Goal: Task Accomplishment & Management: Manage account settings

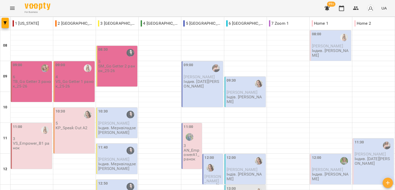
click at [113, 10] on div "For Business 99+ UA" at bounding box center [197, 8] width 395 height 16
click at [210, 174] on span "Кузьменко Ольга" at bounding box center [213, 178] width 17 height 9
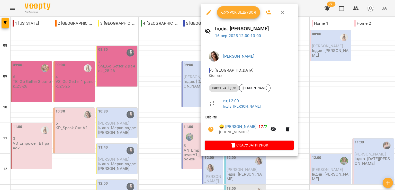
click at [208, 11] on icon "button" at bounding box center [209, 12] width 6 height 6
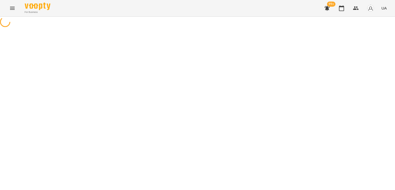
select select "**********"
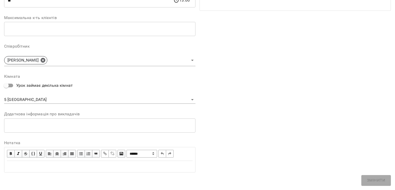
scroll to position [120, 0]
click at [32, 99] on body "For Business 99+ UA Журнал відвідувань / Індів. Пасєка Катерина Василівна вт, 1…" at bounding box center [197, 117] width 395 height 235
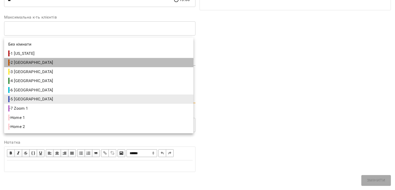
click at [22, 61] on span "- 2 London" at bounding box center [31, 62] width 46 height 6
type input "**********"
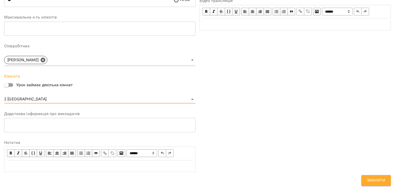
click at [379, 179] on span "Змінити" at bounding box center [376, 180] width 18 height 7
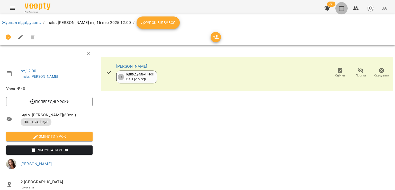
click at [341, 11] on icon "button" at bounding box center [342, 8] width 6 height 6
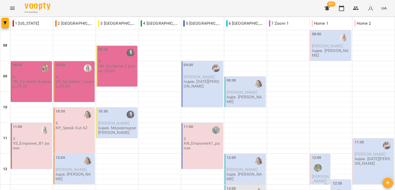
scroll to position [206, 0]
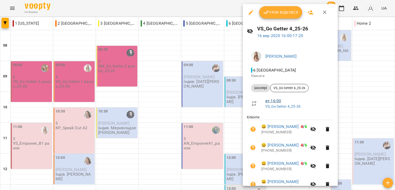
click at [274, 99] on link "вт , 16:00" at bounding box center [273, 100] width 16 height 5
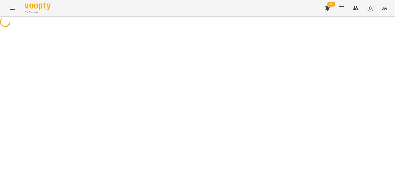
select select "*"
select select "*******"
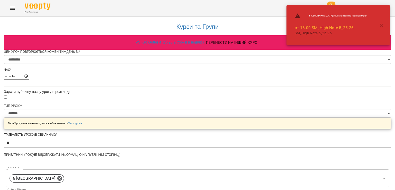
scroll to position [129, 0]
click at [62, 176] on icon at bounding box center [59, 178] width 5 height 5
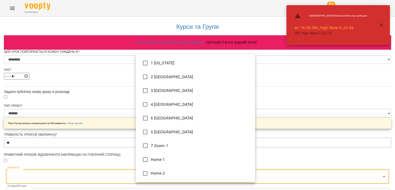
type input "**********"
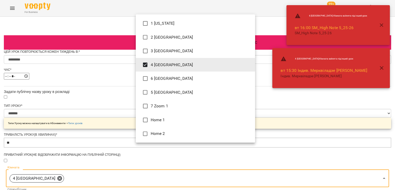
click at [61, 104] on div at bounding box center [197, 95] width 395 height 190
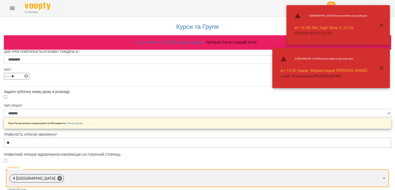
scroll to position [273, 0]
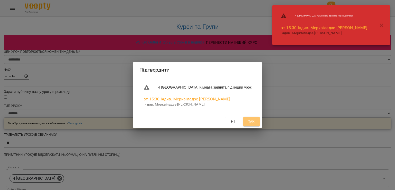
click at [248, 119] on span "Так" at bounding box center [251, 121] width 7 height 6
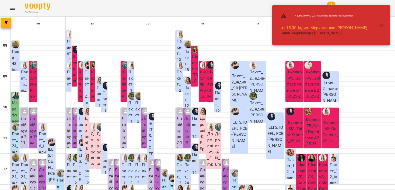
click at [383, 25] on icon "button" at bounding box center [382, 25] width 6 height 6
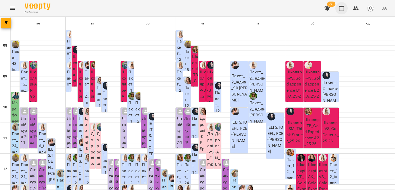
click at [345, 9] on icon "button" at bounding box center [342, 8] width 6 height 6
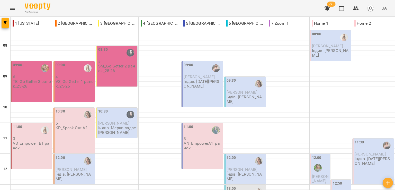
scroll to position [232, 0]
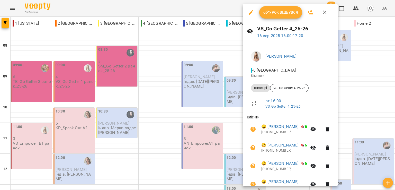
click at [249, 10] on icon "button" at bounding box center [251, 12] width 6 height 6
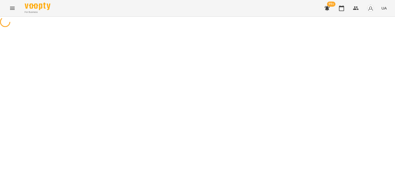
select select "*******"
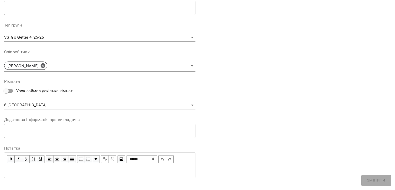
scroll to position [146, 0]
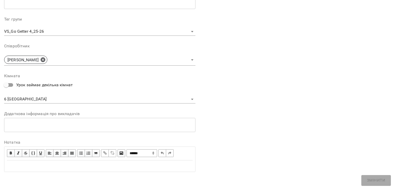
click at [22, 99] on body "For Business 99+ UA Журнал відвідувань / VS_Go Getter 4_25-26 вт, 16 вер 2025 1…" at bounding box center [197, 126] width 395 height 253
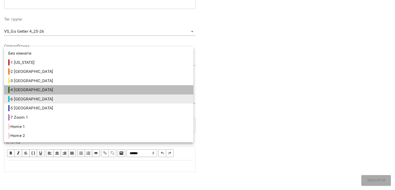
click at [25, 86] on li "- 4 Berlin" at bounding box center [98, 89] width 189 height 9
type input "**********"
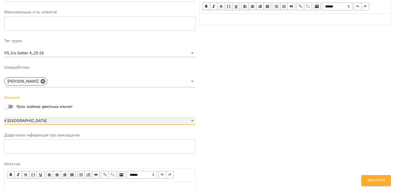
scroll to position [168, 0]
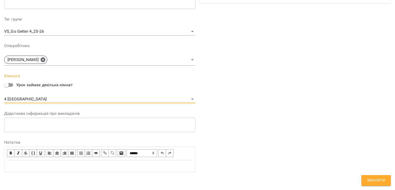
click at [371, 178] on span "Змінити" at bounding box center [376, 180] width 18 height 7
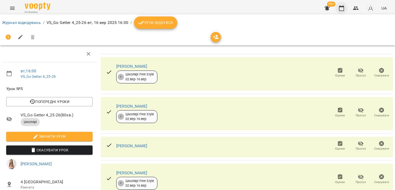
click at [341, 10] on icon "button" at bounding box center [342, 8] width 6 height 6
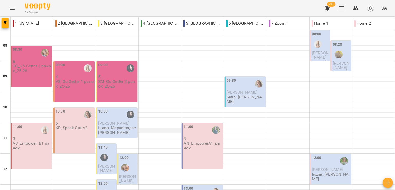
scroll to position [103, 0]
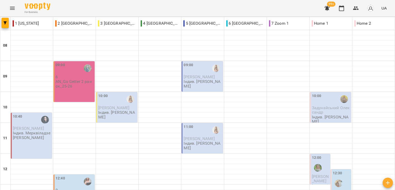
scroll to position [129, 0]
drag, startPoint x: 64, startPoint y: 165, endPoint x: 67, endPoint y: 164, distance: 2.9
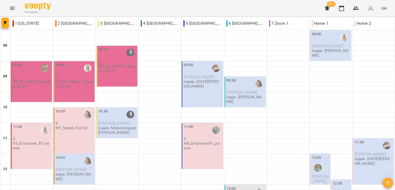
scroll to position [0, 0]
click at [71, 90] on div "09:00 4 VS_Go Getter 1 ранок_25-26" at bounding box center [74, 81] width 41 height 41
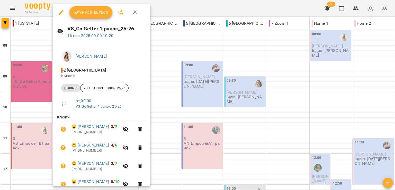
click at [190, 6] on div at bounding box center [197, 95] width 395 height 190
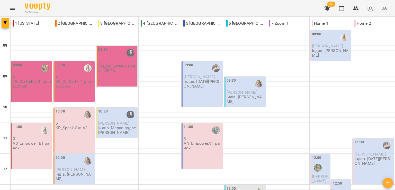
click at [116, 2] on div "For Business 99+ UA" at bounding box center [197, 8] width 395 height 16
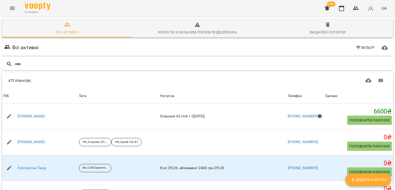
drag, startPoint x: 65, startPoint y: 14, endPoint x: 82, endPoint y: 20, distance: 17.9
click at [65, 14] on div "For Business 99+ UA" at bounding box center [197, 8] width 395 height 16
click at [371, 179] on span "Додати клієнта" at bounding box center [368, 179] width 37 height 6
select select "**"
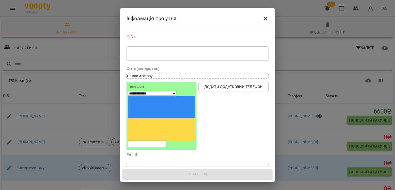
click at [165, 55] on textarea at bounding box center [197, 53] width 135 height 5
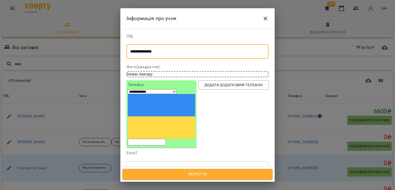
type textarea "**********"
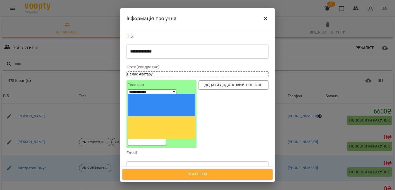
paste input "**********"
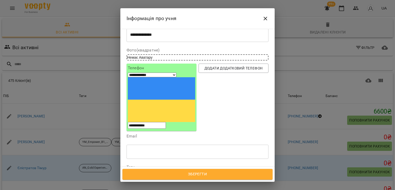
scroll to position [26, 0]
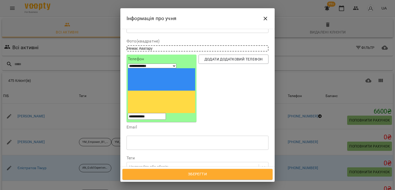
type input "**********"
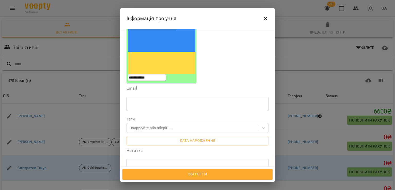
scroll to position [77, 0]
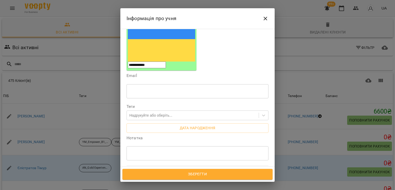
click at [154, 151] on textarea at bounding box center [197, 153] width 135 height 5
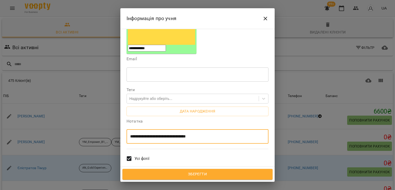
scroll to position [103, 0]
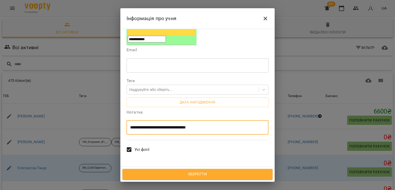
type textarea "**********"
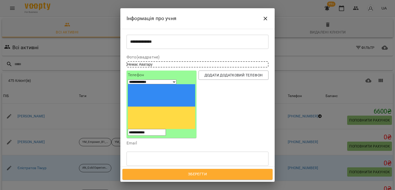
scroll to position [51, 0]
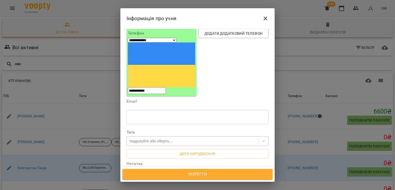
click at [155, 138] on div "Надрукуйте або оберіть..." at bounding box center [150, 140] width 43 height 5
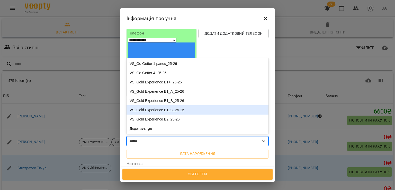
type input "*******"
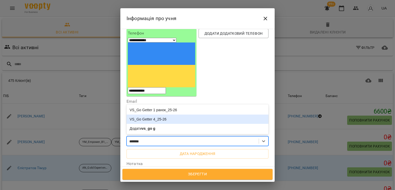
click at [159, 114] on div "VS_Go Getter 4_25-26" at bounding box center [198, 118] width 142 height 9
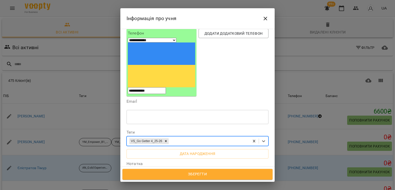
click at [185, 173] on span "Зберегти" at bounding box center [197, 174] width 139 height 7
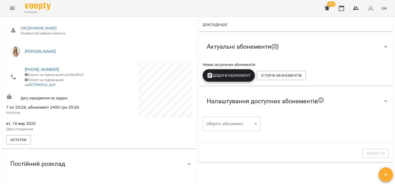
scroll to position [129, 0]
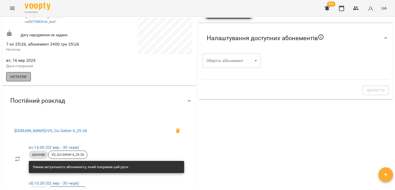
click at [21, 77] on button "Нотатки" at bounding box center [18, 76] width 25 height 9
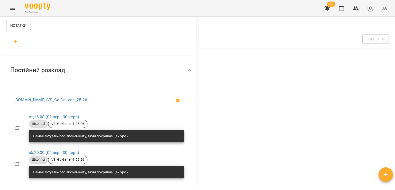
scroll to position [180, 0]
click at [14, 43] on icon "button" at bounding box center [15, 41] width 6 height 6
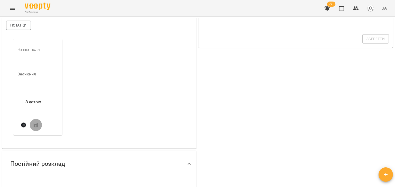
click at [33, 66] on input "text" at bounding box center [37, 62] width 41 height 8
type input "****"
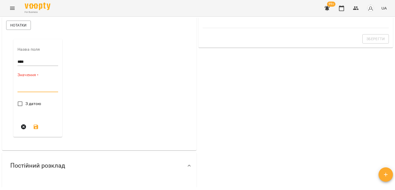
click at [37, 90] on textarea at bounding box center [37, 87] width 41 height 5
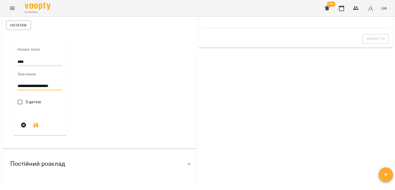
type textarea "**********"
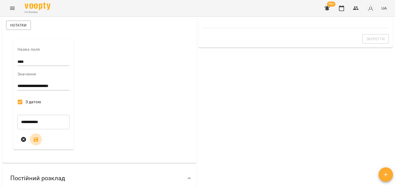
click at [38, 141] on icon "submit" at bounding box center [36, 139] width 6 height 6
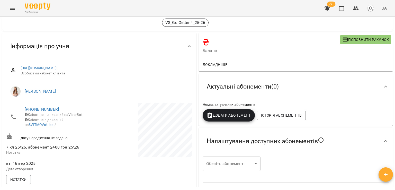
scroll to position [0, 0]
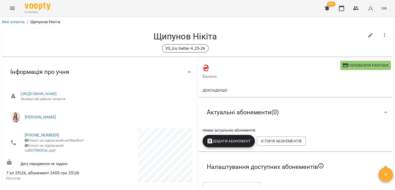
click at [355, 6] on icon "button" at bounding box center [356, 8] width 6 height 6
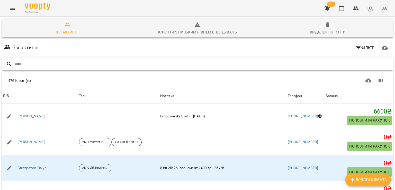
click at [96, 64] on input "text" at bounding box center [202, 64] width 377 height 8
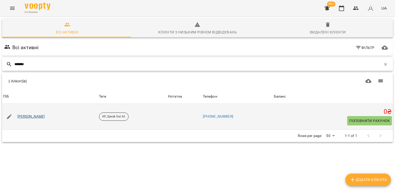
type input "*******"
click at [41, 117] on link "Волошин Людмила" at bounding box center [31, 116] width 28 height 5
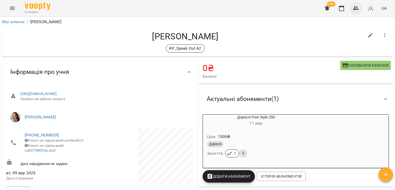
click at [359, 8] on icon "button" at bounding box center [356, 8] width 6 height 6
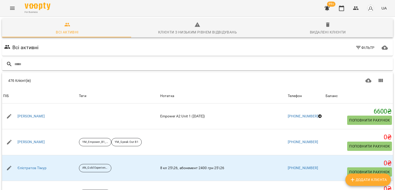
click at [79, 67] on input "text" at bounding box center [202, 64] width 377 height 8
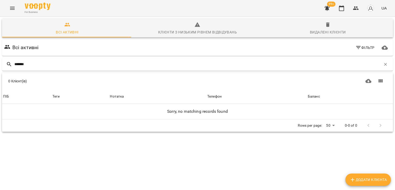
type input "*******"
click at [356, 178] on span "Додати клієнта" at bounding box center [368, 179] width 37 height 6
select select "**"
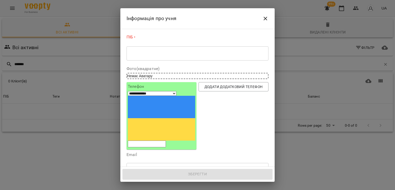
paste input "**********"
type input "**********"
click at [152, 54] on textarea at bounding box center [197, 53] width 135 height 5
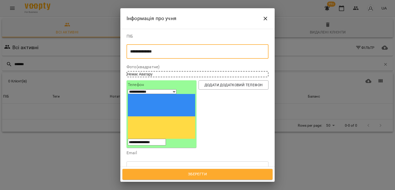
type textarea "**********"
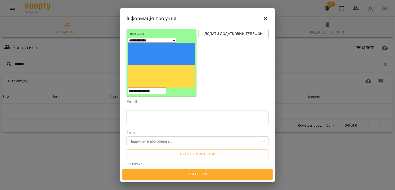
scroll to position [51, 0]
click at [153, 138] on div "Надрукуйте або оберіть..." at bounding box center [150, 140] width 43 height 5
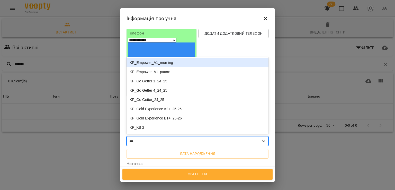
type input "****"
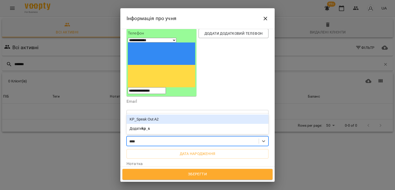
click at [157, 114] on div "KP_Speak Out A2" at bounding box center [198, 118] width 142 height 9
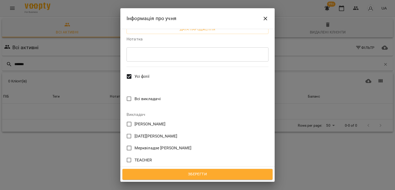
scroll to position [250, 0]
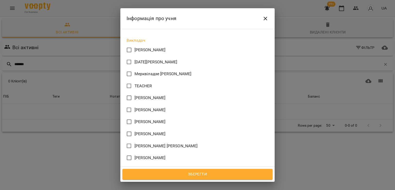
click at [173, 174] on span "Зберегти" at bounding box center [197, 174] width 139 height 7
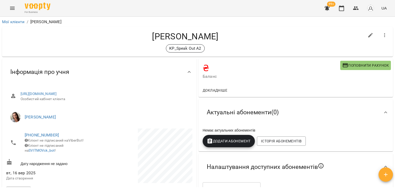
click at [56, 42] on div "[PERSON_NAME] KP_Speak Out A2" at bounding box center [185, 41] width 358 height 21
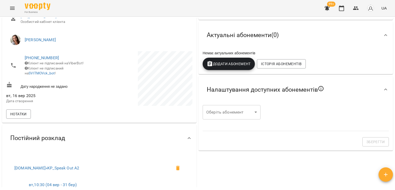
scroll to position [51, 0]
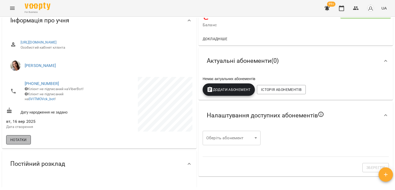
click at [26, 142] on span "Нотатки" at bounding box center [18, 140] width 16 height 6
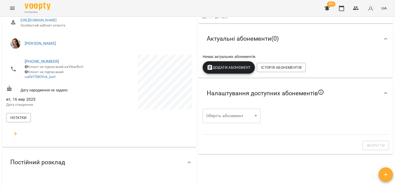
scroll to position [103, 0]
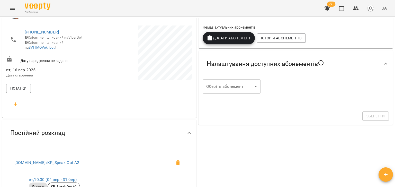
click at [15, 104] on icon "button" at bounding box center [15, 104] width 6 height 6
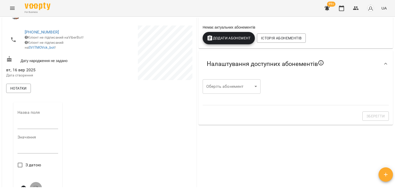
click at [30, 126] on input "text" at bounding box center [37, 125] width 41 height 8
click at [29, 151] on textarea at bounding box center [37, 149] width 41 height 5
drag, startPoint x: 35, startPoint y: 127, endPoint x: 41, endPoint y: 130, distance: 6.7
click at [35, 127] on input "text" at bounding box center [37, 125] width 41 height 8
type input "****"
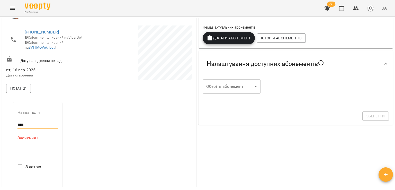
click at [25, 153] on textarea at bounding box center [37, 150] width 41 height 5
type textarea "**********"
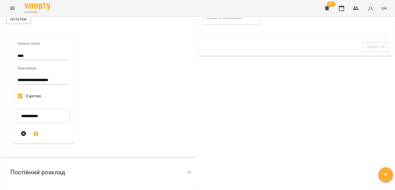
scroll to position [180, 0]
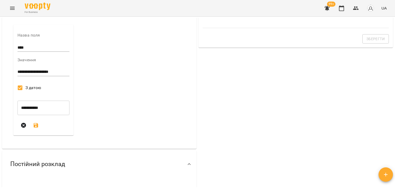
click at [39, 126] on button "submit" at bounding box center [36, 125] width 12 height 12
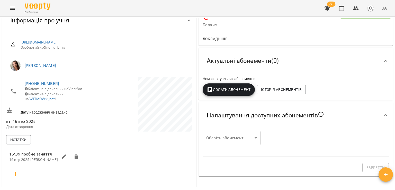
scroll to position [0, 0]
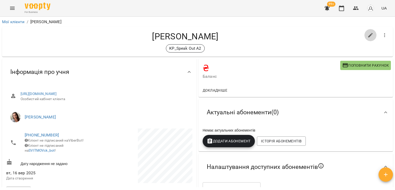
click at [368, 33] on icon "button" at bounding box center [371, 35] width 6 height 6
select select "**"
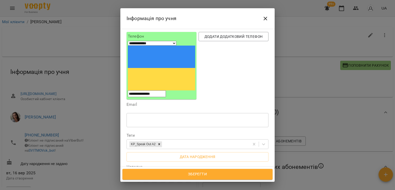
scroll to position [77, 0]
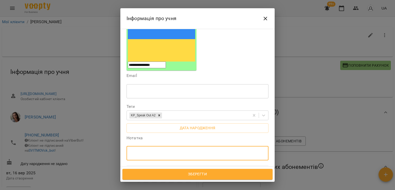
click at [157, 151] on textarea at bounding box center [197, 153] width 135 height 5
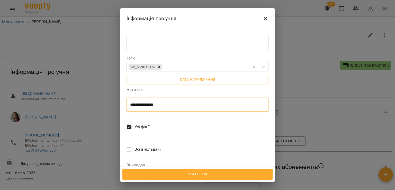
scroll to position [154, 0]
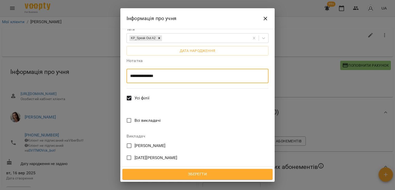
type textarea "**********"
click at [192, 176] on span "Зберегти" at bounding box center [197, 174] width 139 height 7
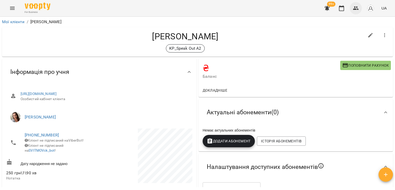
click at [356, 6] on icon "button" at bounding box center [356, 8] width 6 height 6
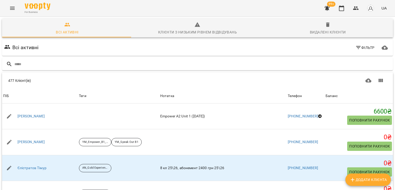
click at [68, 10] on div "For Business 99+ UA" at bounding box center [197, 8] width 395 height 16
click at [81, 60] on input "text" at bounding box center [202, 64] width 377 height 8
paste input "**********"
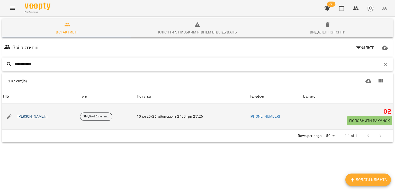
type input "**********"
click at [36, 116] on link "[PERSON_NAME]'я" at bounding box center [32, 116] width 30 height 5
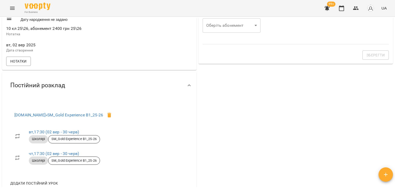
scroll to position [206, 0]
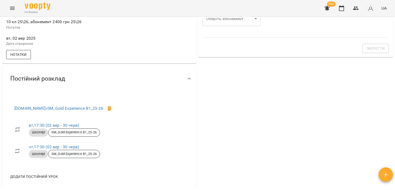
click at [23, 58] on span "Нотатки" at bounding box center [18, 54] width 16 height 6
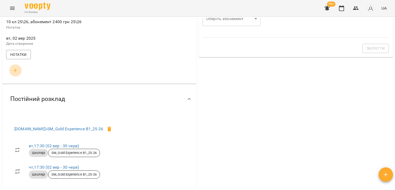
click at [16, 72] on icon "button" at bounding box center [15, 70] width 6 height 6
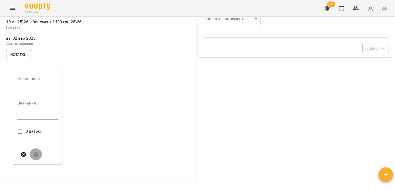
click at [33, 94] on input "text" at bounding box center [37, 91] width 41 height 8
type input "****"
click at [34, 120] on textarea at bounding box center [37, 117] width 41 height 5
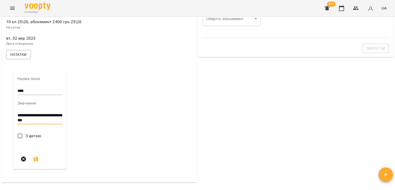
type textarea "**********"
click at [35, 171] on button "submit" at bounding box center [36, 173] width 12 height 12
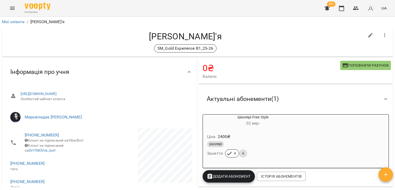
click at [131, 52] on div "SM_Gold Experience B1_25-26" at bounding box center [185, 48] width 358 height 8
click at [356, 5] on button "button" at bounding box center [356, 8] width 12 height 12
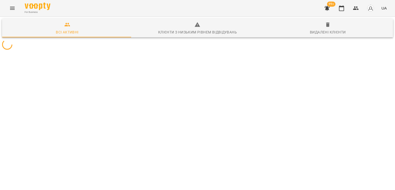
click at [191, 6] on div "For Business 99+ UA" at bounding box center [197, 8] width 395 height 16
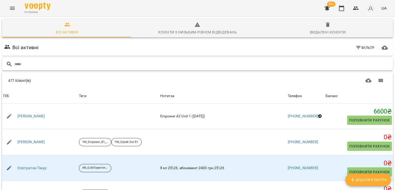
click at [137, 66] on input "text" at bounding box center [202, 64] width 377 height 8
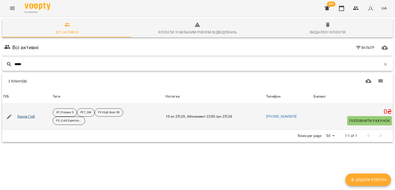
type input "*****"
click at [31, 117] on link "Басов Гліб" at bounding box center [25, 116] width 17 height 5
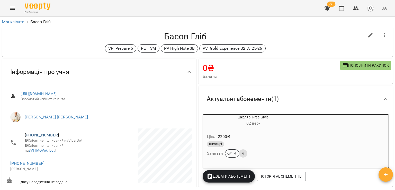
click at [41, 133] on link "[PHONE_NUMBER]" at bounding box center [42, 134] width 34 height 5
click at [64, 147] on img at bounding box center [63, 145] width 8 height 8
click at [57, 41] on h4 "Басов Гліб" at bounding box center [185, 36] width 358 height 11
click at [40, 46] on div "VP_Prepare 5 PET_SM PV High Note 3B PV_Gold Experience B2_A_25-26" at bounding box center [185, 48] width 358 height 8
click at [357, 5] on button "button" at bounding box center [356, 8] width 12 height 12
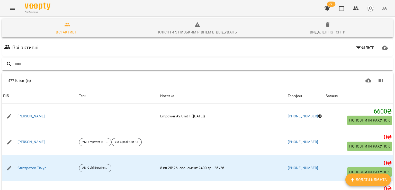
click at [141, 62] on input "text" at bounding box center [202, 64] width 377 height 8
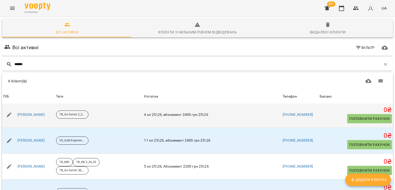
scroll to position [41, 0]
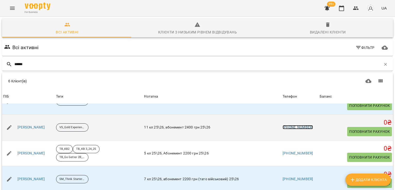
click at [291, 128] on link "[PHONE_NUMBER]" at bounding box center [298, 127] width 30 height 4
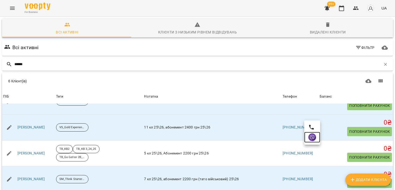
click at [313, 138] on img at bounding box center [312, 137] width 8 height 8
click at [128, 67] on input "******" at bounding box center [197, 64] width 367 height 8
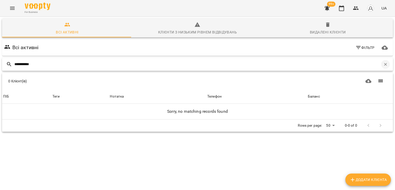
type input "**********"
click at [383, 64] on icon "button" at bounding box center [385, 64] width 5 height 5
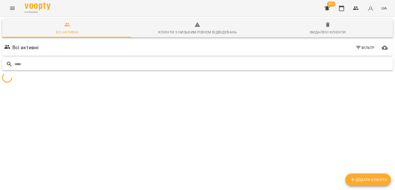
click at [249, 67] on input "text" at bounding box center [202, 64] width 377 height 8
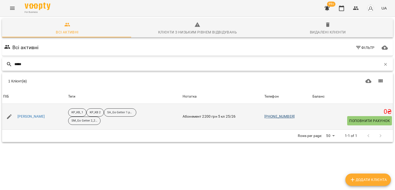
type input "*****"
click at [273, 117] on link "+380677376138" at bounding box center [279, 116] width 30 height 4
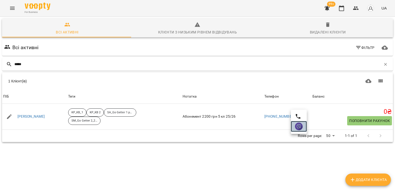
click at [300, 124] on img at bounding box center [299, 126] width 8 height 8
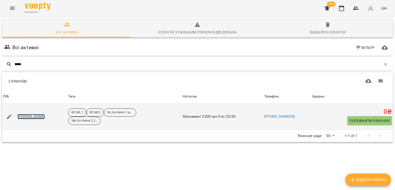
click at [28, 117] on link "Токар Сергій" at bounding box center [31, 116] width 28 height 5
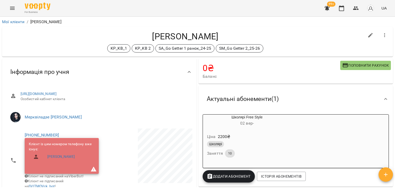
click at [80, 44] on div "KP_KB_1 KP_KB 2 SA_Go Getter 1 ранок_24-25 SM_Go Getter 2_25-26" at bounding box center [185, 48] width 358 height 8
click at [97, 12] on div "For Business 99+ UA" at bounding box center [197, 8] width 395 height 16
click at [48, 132] on link "+380677376138" at bounding box center [42, 134] width 34 height 5
click at [61, 145] on img at bounding box center [63, 145] width 8 height 8
click at [47, 49] on div "KP_KB_1 KP_KB 2 SA_Go Getter 1 ранок_24-25 SM_Go Getter 2_25-26" at bounding box center [185, 48] width 358 height 8
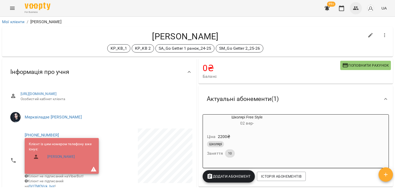
click at [357, 7] on icon "button" at bounding box center [356, 8] width 6 height 4
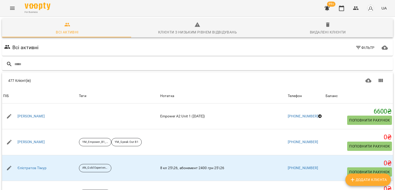
click at [66, 8] on div "For Business 99+ UA" at bounding box center [197, 8] width 395 height 16
click at [63, 65] on input "text" at bounding box center [202, 64] width 377 height 8
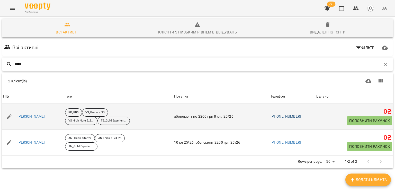
type input "*****"
click at [284, 117] on link "+380638695609" at bounding box center [286, 116] width 30 height 4
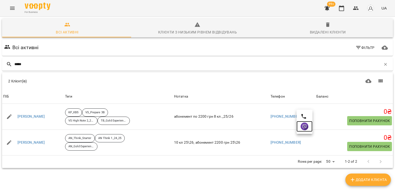
click at [304, 128] on img at bounding box center [305, 126] width 8 height 8
drag, startPoint x: 69, startPoint y: 10, endPoint x: 85, endPoint y: 5, distance: 17.4
click at [69, 10] on div "For Business 99+ UA" at bounding box center [197, 8] width 395 height 16
click at [383, 66] on icon "button" at bounding box center [385, 64] width 5 height 5
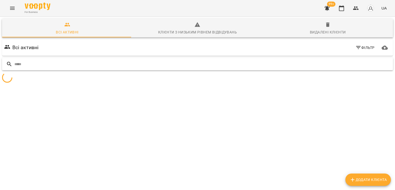
click at [245, 66] on input "text" at bounding box center [202, 64] width 377 height 8
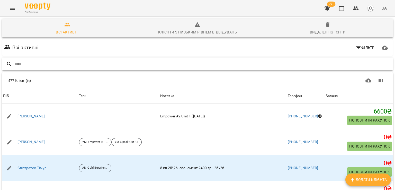
paste input "**********"
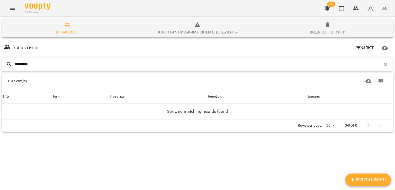
type input "**********"
click at [383, 63] on icon "button" at bounding box center [385, 64] width 5 height 5
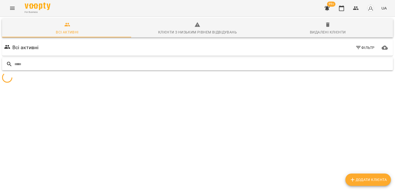
click at [303, 64] on input "text" at bounding box center [202, 64] width 377 height 8
type input "*"
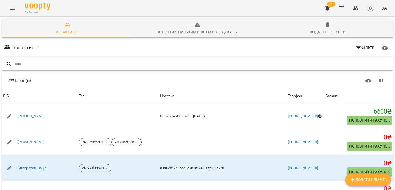
click at [302, 63] on input "text" at bounding box center [202, 64] width 377 height 8
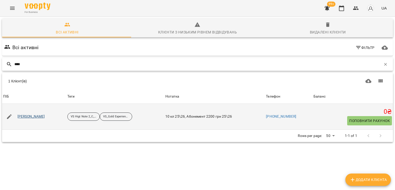
type input "****"
click at [43, 114] on link "Лобода Владислав" at bounding box center [31, 116] width 28 height 5
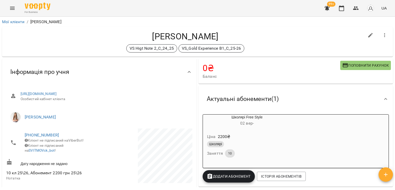
click at [48, 131] on li "+380967018860 Клієнт не підписаний на ViberBot! Клієнт не підписаний на SVITMOV…" at bounding box center [52, 142] width 92 height 29
click at [47, 134] on link "+380967018860" at bounding box center [42, 134] width 34 height 5
click at [60, 144] on img at bounding box center [63, 145] width 8 height 8
click at [65, 45] on div "VS Higt Note 2_C_24_25 VS_Gold Experience B1_C_25-26" at bounding box center [185, 48] width 358 height 8
click at [356, 6] on icon "button" at bounding box center [356, 8] width 6 height 6
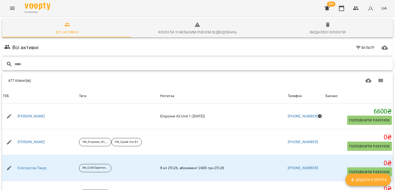
click at [99, 64] on input "text" at bounding box center [202, 64] width 377 height 8
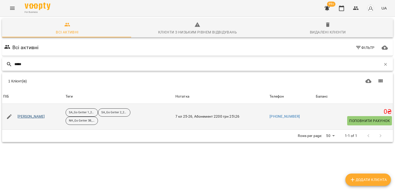
type input "*****"
click at [30, 116] on link "Скиба Каріна" at bounding box center [31, 116] width 28 height 5
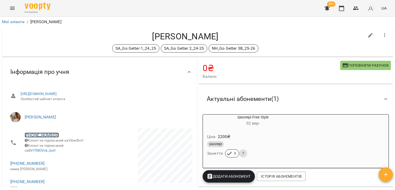
click at [49, 134] on link "+380638296430" at bounding box center [42, 134] width 34 height 5
click at [63, 147] on img at bounding box center [63, 145] width 8 height 8
click at [69, 37] on h4 "Скиба Каріна" at bounding box center [185, 36] width 358 height 11
click at [358, 10] on icon "button" at bounding box center [356, 8] width 6 height 4
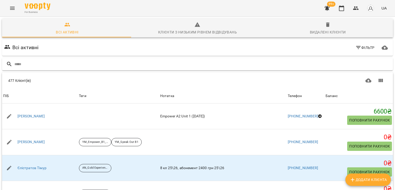
click at [91, 66] on input "text" at bounding box center [202, 64] width 377 height 8
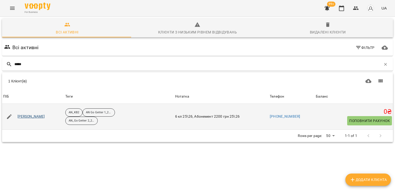
type input "*****"
click at [40, 116] on link "Колесник Назарій" at bounding box center [31, 116] width 28 height 5
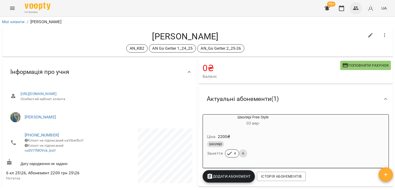
click at [359, 7] on icon "button" at bounding box center [356, 8] width 6 height 6
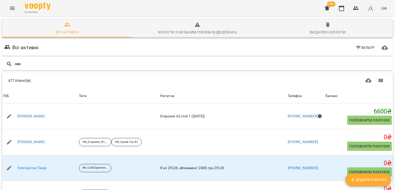
click at [135, 13] on div "For Business 99+ UA" at bounding box center [197, 8] width 395 height 16
drag, startPoint x: 64, startPoint y: 9, endPoint x: 66, endPoint y: 36, distance: 26.6
click at [64, 9] on div "For Business 99+ UA" at bounding box center [197, 8] width 395 height 16
click at [64, 63] on input "text" at bounding box center [202, 64] width 377 height 8
paste input "**********"
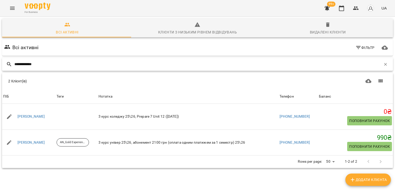
type input "**********"
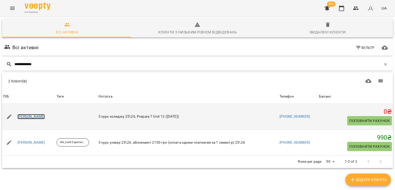
click at [32, 117] on link "Лізунков Артем" at bounding box center [31, 116] width 28 height 5
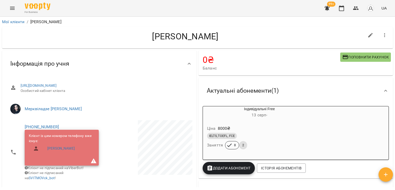
drag, startPoint x: 68, startPoint y: 37, endPoint x: 73, endPoint y: 35, distance: 5.5
click at [68, 37] on h4 "Лізунков Артем" at bounding box center [185, 36] width 358 height 11
click at [64, 36] on h4 "Лізунков Артем" at bounding box center [185, 36] width 358 height 11
click at [355, 6] on icon "button" at bounding box center [356, 8] width 6 height 6
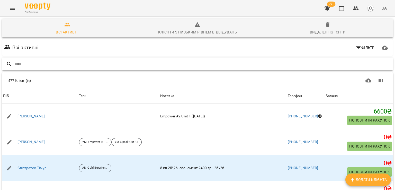
click at [93, 61] on input "text" at bounding box center [202, 64] width 377 height 8
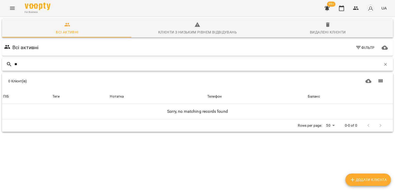
type input "*"
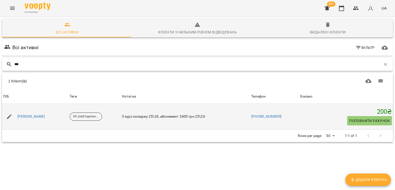
type input "***"
click at [42, 119] on div "Дейнеженко Данііл" at bounding box center [31, 116] width 30 height 7
click at [45, 114] on link "Дейнеженко Данііл" at bounding box center [31, 116] width 28 height 5
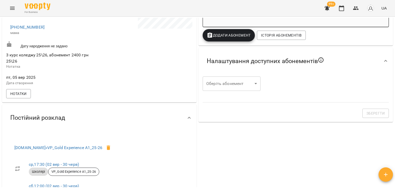
scroll to position [26, 0]
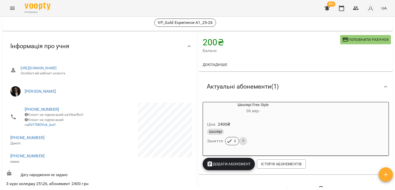
click at [278, 139] on div "Школярі Заняття 3 7" at bounding box center [253, 137] width 94 height 19
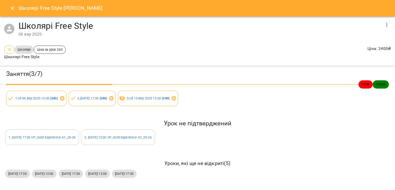
click at [9, 10] on icon "Close" at bounding box center [12, 8] width 6 height 6
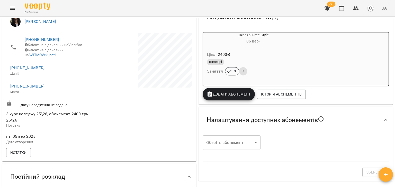
scroll to position [0, 0]
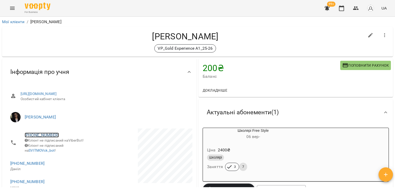
click at [46, 134] on link "+380989932622" at bounding box center [42, 134] width 34 height 5
click at [62, 144] on img at bounding box center [63, 145] width 8 height 8
click at [65, 41] on h4 "Дейнеженко Данііл" at bounding box center [185, 36] width 358 height 11
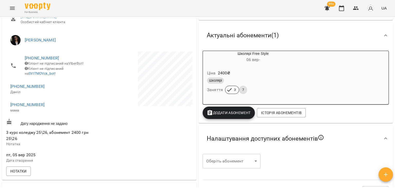
scroll to position [77, 0]
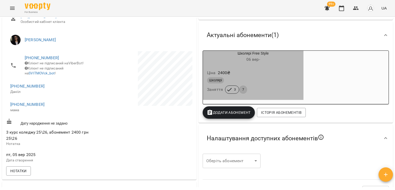
click at [284, 78] on div "Школярі" at bounding box center [253, 80] width 92 height 6
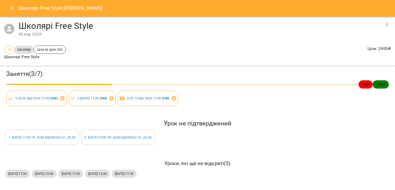
click at [9, 6] on button "Close" at bounding box center [12, 8] width 12 height 12
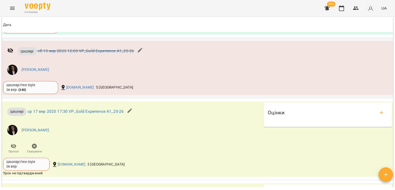
scroll to position [477, 0]
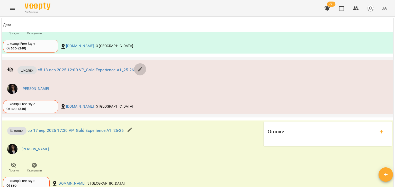
click at [139, 72] on icon "button" at bounding box center [140, 69] width 6 height 6
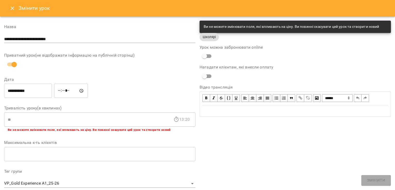
click at [13, 6] on icon "Close" at bounding box center [12, 8] width 6 height 6
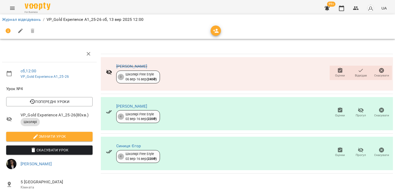
click at [359, 72] on icon "button" at bounding box center [361, 70] width 6 height 6
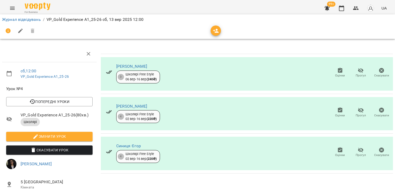
click at [379, 70] on icon "button" at bounding box center [381, 70] width 5 height 5
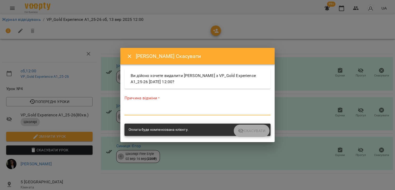
click at [179, 111] on textarea at bounding box center [198, 111] width 146 height 5
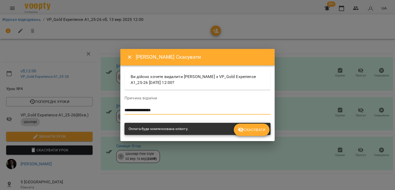
type textarea "**********"
click at [260, 130] on span "Скасувати" at bounding box center [252, 130] width 28 height 6
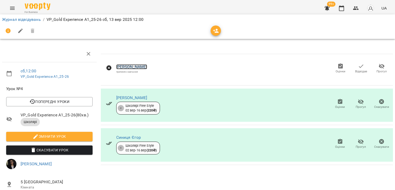
click at [146, 65] on link "Дейнеженко Данііл" at bounding box center [131, 66] width 31 height 5
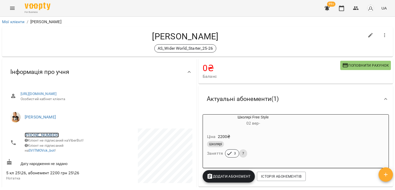
click at [43, 135] on link "[PHONE_NUMBER]" at bounding box center [42, 134] width 34 height 5
click at [64, 148] on img at bounding box center [63, 145] width 8 height 8
click at [46, 48] on div "AS_Wider World_Starter_25-26" at bounding box center [185, 48] width 358 height 8
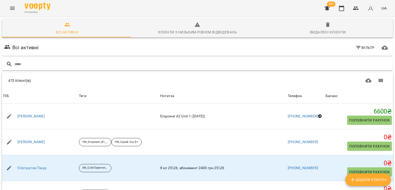
click at [72, 66] on input "text" at bounding box center [202, 64] width 377 height 8
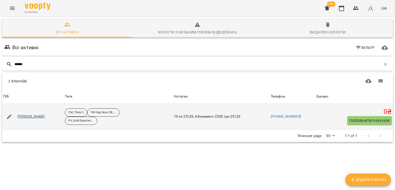
type input "******"
click at [32, 116] on link "[PERSON_NAME]" at bounding box center [31, 116] width 28 height 5
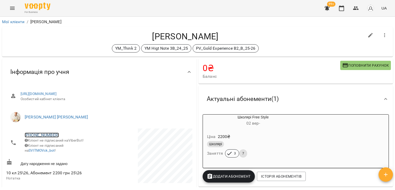
click at [47, 133] on link "+380674704935" at bounding box center [42, 134] width 34 height 5
click at [59, 140] on link at bounding box center [63, 144] width 16 height 11
click at [46, 134] on link "+380674704935" at bounding box center [42, 134] width 34 height 5
click at [62, 146] on img at bounding box center [63, 145] width 8 height 8
click at [30, 41] on h4 "Мандра Оля" at bounding box center [185, 36] width 358 height 11
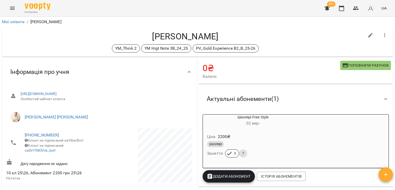
click at [39, 47] on div "YM_Think 2 YM Higt Note 3B_24_25 PV_Gold Experience B2_B_25-26" at bounding box center [185, 48] width 358 height 8
click at [356, 5] on button "button" at bounding box center [356, 8] width 12 height 12
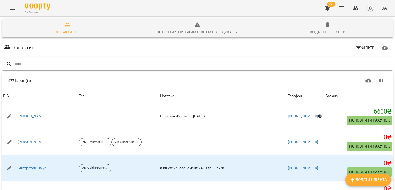
click at [223, 13] on div "For Business 99+ UA" at bounding box center [197, 8] width 395 height 16
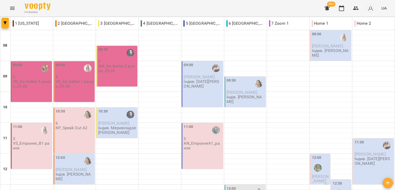
click at [73, 8] on div "For Business 99+ UA" at bounding box center [197, 8] width 395 height 16
click at [120, 10] on div "For Business 99+ UA" at bounding box center [197, 8] width 395 height 16
click at [67, 4] on div "For Business 99+ UA" at bounding box center [197, 8] width 395 height 16
click at [65, 3] on div "For Business 99+ UA" at bounding box center [197, 8] width 395 height 16
click at [94, 11] on div "For Business 99+ UA" at bounding box center [197, 8] width 395 height 16
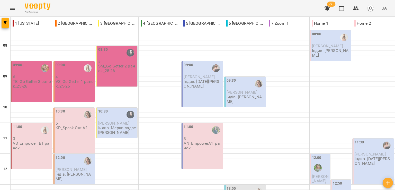
click at [82, 7] on div "For Business 99+ UA" at bounding box center [197, 8] width 395 height 16
click at [146, 4] on div "For Business 99+ UA" at bounding box center [197, 8] width 395 height 16
click at [140, 6] on div "For Business 99+ UA" at bounding box center [197, 8] width 395 height 16
click at [101, 10] on div "For Business 99+ UA" at bounding box center [197, 8] width 395 height 16
click at [153, 7] on div "For Business 99+ UA" at bounding box center [197, 8] width 395 height 16
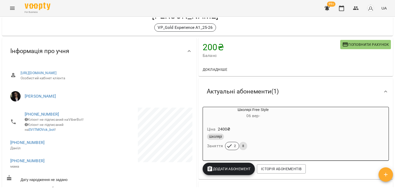
scroll to position [51, 0]
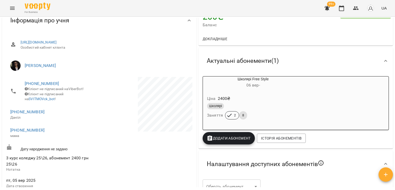
click at [279, 107] on div "Школярі" at bounding box center [253, 106] width 92 height 6
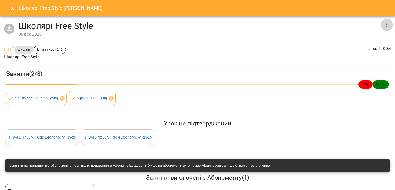
click at [385, 23] on icon "button" at bounding box center [387, 25] width 6 height 6
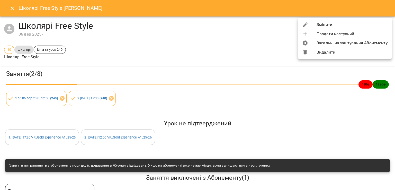
click at [317, 51] on li "Видалити" at bounding box center [345, 52] width 94 height 9
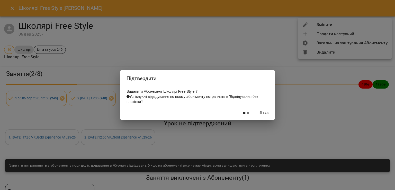
click at [268, 114] on span "Так" at bounding box center [266, 113] width 7 height 6
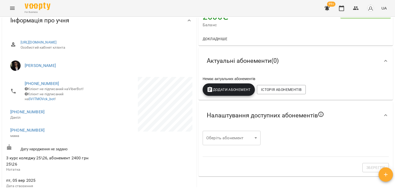
scroll to position [0, 0]
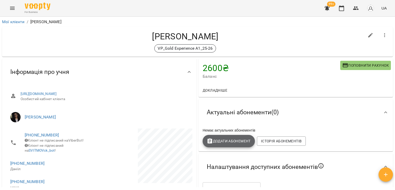
click at [237, 144] on span "Додати Абонемент" at bounding box center [229, 141] width 44 height 6
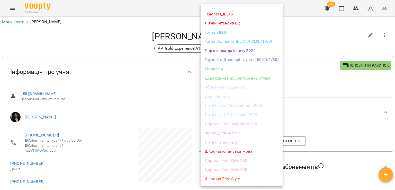
scroll to position [25, 0]
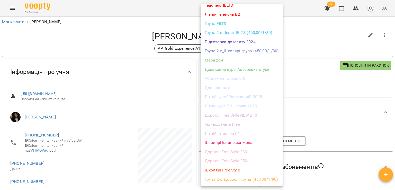
click at [224, 170] on li "Школярі Free Style" at bounding box center [242, 169] width 82 height 9
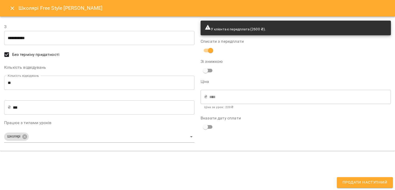
type input "**********"
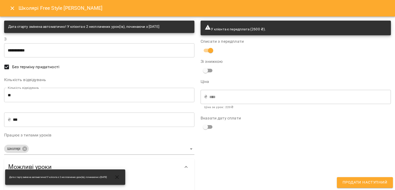
click at [16, 96] on input "**" at bounding box center [99, 95] width 190 height 14
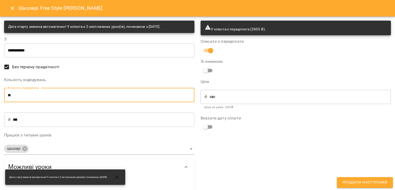
type input "*"
type input "***"
type input "**"
type input "****"
click at [10, 94] on input "**" at bounding box center [99, 95] width 190 height 14
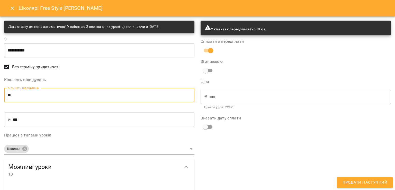
type input "*"
type input "***"
type input "*"
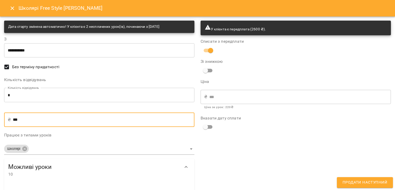
click at [16, 121] on input "***" at bounding box center [104, 119] width 182 height 14
type input "**"
type input "***"
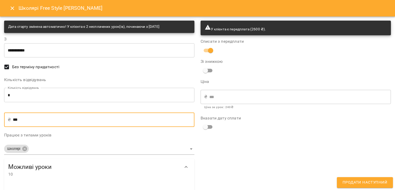
type input "***"
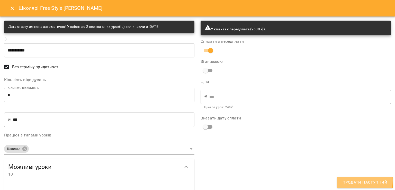
click at [355, 180] on span "Продати наступний" at bounding box center [365, 182] width 45 height 7
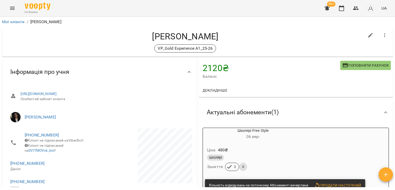
scroll to position [77, 0]
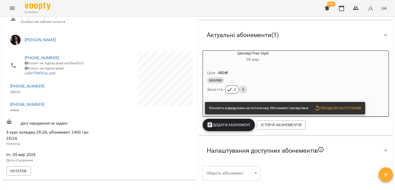
click at [77, 9] on div "For Business 99+ UA" at bounding box center [197, 8] width 395 height 16
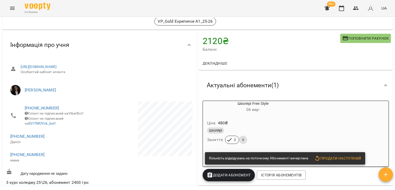
scroll to position [0, 0]
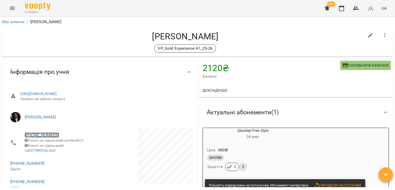
click at [41, 135] on link "[PHONE_NUMBER]" at bounding box center [42, 134] width 34 height 5
click at [61, 145] on img at bounding box center [63, 145] width 8 height 8
click at [101, 53] on div "[PERSON_NAME] VP_Gold Experience A1_25-26" at bounding box center [197, 42] width 391 height 30
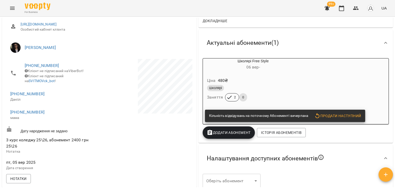
scroll to position [77, 0]
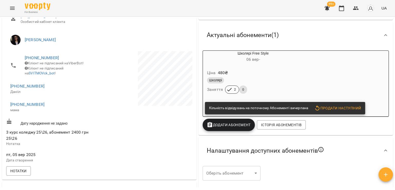
click at [286, 71] on div "Ціна 480 ₴" at bounding box center [253, 72] width 94 height 9
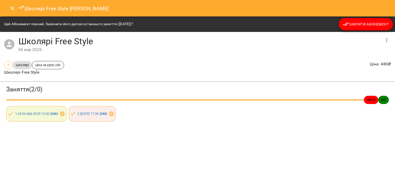
click at [361, 26] on span "Закрити Абонемент" at bounding box center [366, 24] width 46 height 6
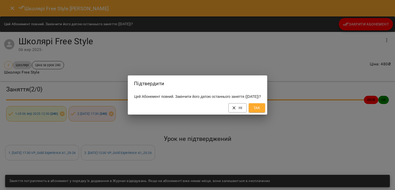
click at [261, 112] on button "Так" at bounding box center [257, 107] width 16 height 9
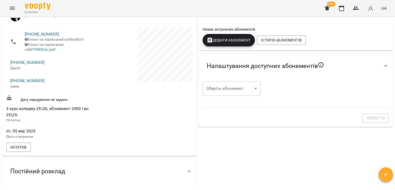
scroll to position [0, 0]
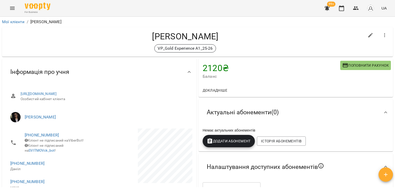
click at [368, 35] on icon "button" at bounding box center [370, 35] width 5 height 5
select select "**"
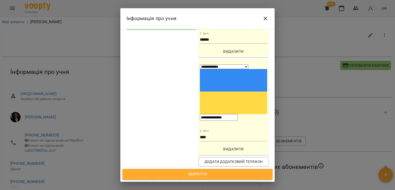
scroll to position [154, 0]
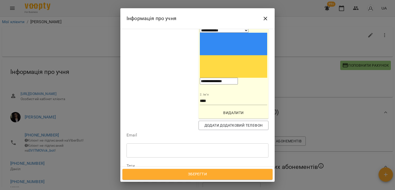
click at [179, 173] on icon at bounding box center [177, 175] width 4 height 4
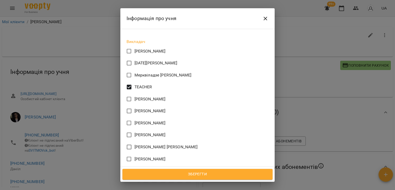
scroll to position [386, 0]
click at [208, 172] on span "Зберегти" at bounding box center [197, 174] width 139 height 7
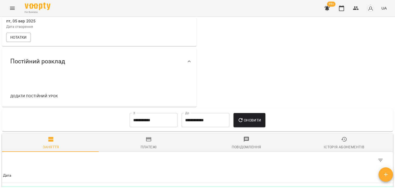
scroll to position [206, 0]
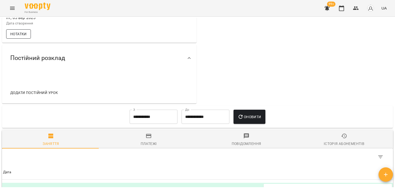
click at [16, 37] on span "Нотатки" at bounding box center [18, 34] width 16 height 6
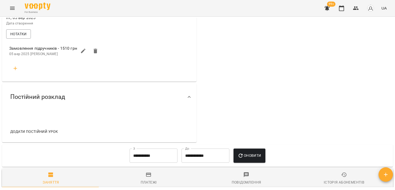
click at [17, 71] on icon "button" at bounding box center [15, 68] width 6 height 6
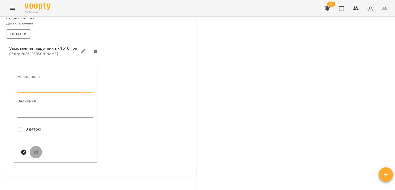
click at [29, 90] on input "text" at bounding box center [55, 89] width 76 height 8
type input "****"
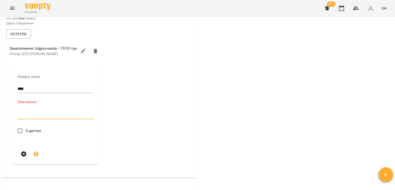
click at [28, 117] on textarea at bounding box center [55, 114] width 76 height 5
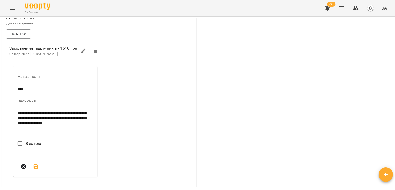
type textarea "**********"
click at [36, 183] on icon "submit" at bounding box center [36, 181] width 6 height 6
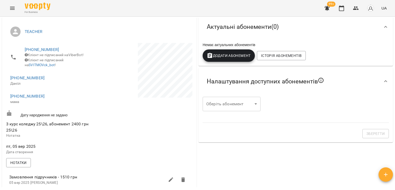
scroll to position [0, 0]
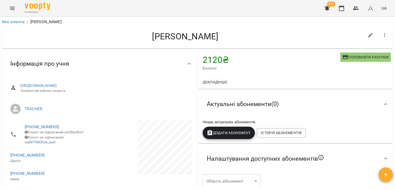
drag, startPoint x: 223, startPoint y: 38, endPoint x: 137, endPoint y: 37, distance: 86.4
click at [136, 38] on h4 "Дейнеженко Данііл" at bounding box center [185, 36] width 358 height 11
copy h4 "Дейнеженко Данііл"
click at [119, 37] on h4 "Дейнеженко Данііл" at bounding box center [185, 36] width 358 height 11
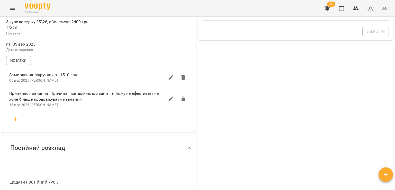
scroll to position [180, 0]
click at [13, 121] on icon "button" at bounding box center [15, 118] width 6 height 6
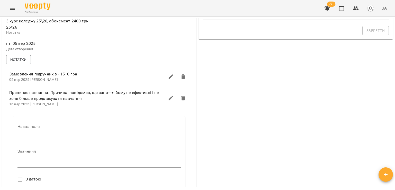
click at [34, 143] on input "text" at bounding box center [99, 139] width 164 height 8
type input "****"
click at [38, 167] on textarea at bounding box center [99, 165] width 164 height 5
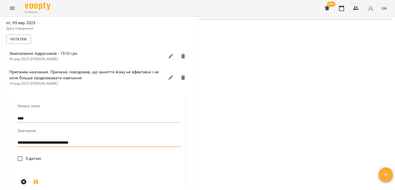
scroll to position [232, 0]
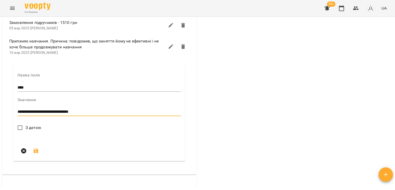
type textarea "**********"
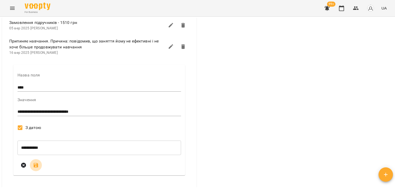
click at [36, 166] on icon "submit" at bounding box center [36, 165] width 5 height 5
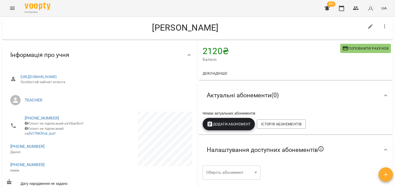
scroll to position [0, 0]
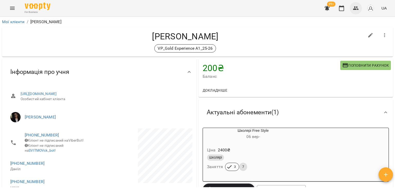
click at [356, 3] on button "button" at bounding box center [356, 8] width 12 height 12
